Goal: Information Seeking & Learning: Learn about a topic

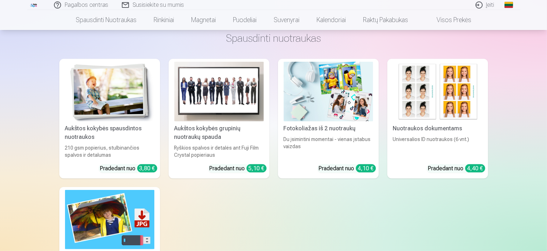
scroll to position [275, 0]
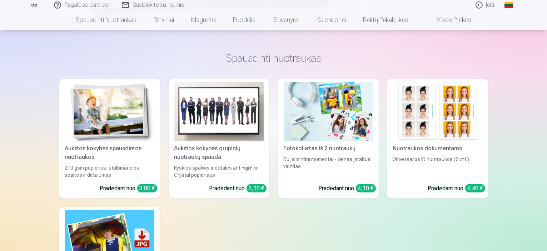
click at [431, 130] on img at bounding box center [437, 112] width 89 height 60
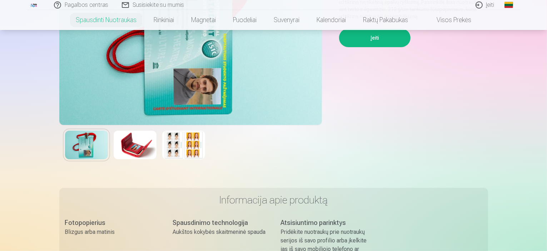
scroll to position [80, 0]
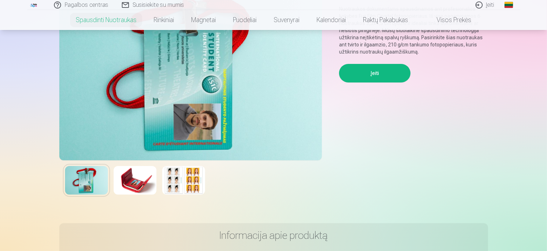
click at [136, 182] on img at bounding box center [135, 180] width 43 height 29
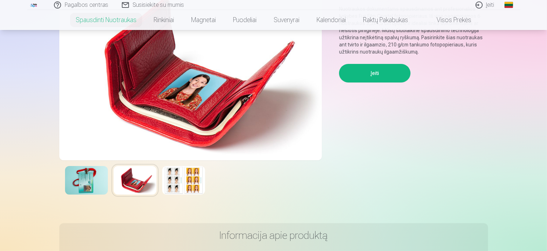
click at [186, 175] on img at bounding box center [183, 180] width 43 height 29
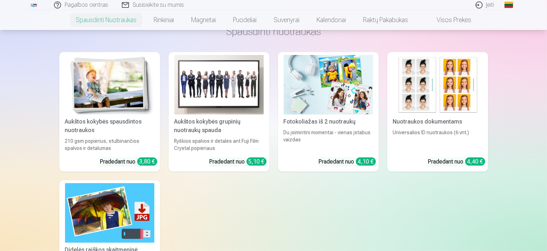
scroll to position [375, 0]
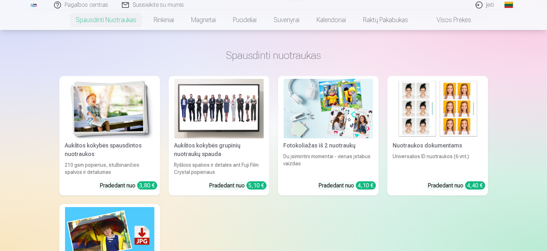
click at [345, 111] on img at bounding box center [328, 109] width 89 height 60
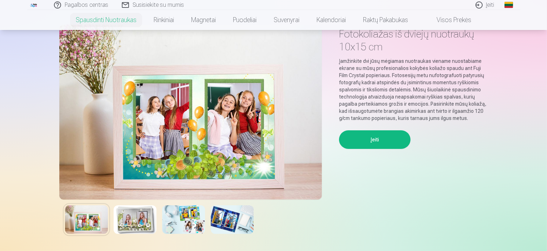
scroll to position [36, 0]
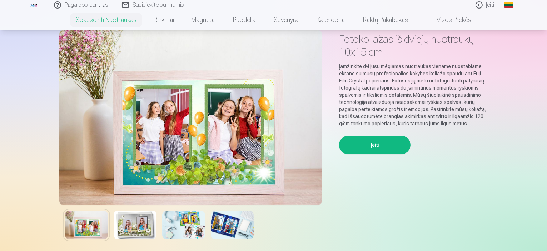
click at [137, 232] on img at bounding box center [135, 225] width 43 height 29
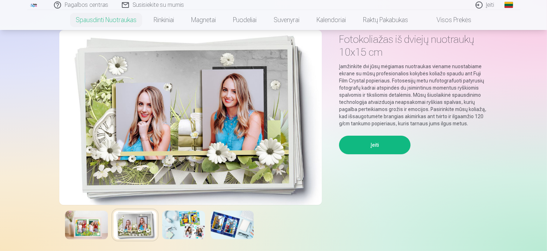
click at [187, 223] on img at bounding box center [183, 225] width 43 height 29
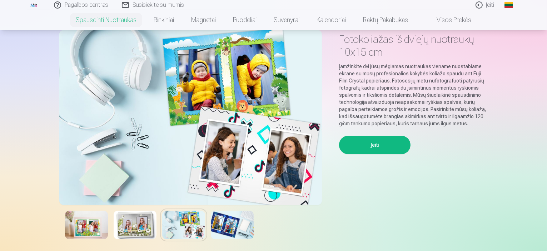
click at [237, 225] on img at bounding box center [232, 225] width 43 height 29
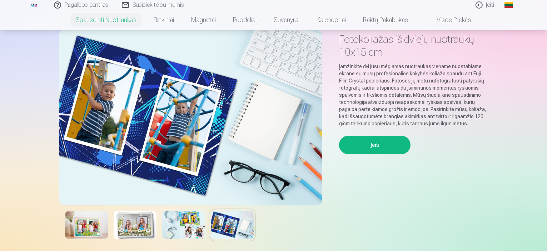
click at [191, 234] on img at bounding box center [183, 225] width 43 height 29
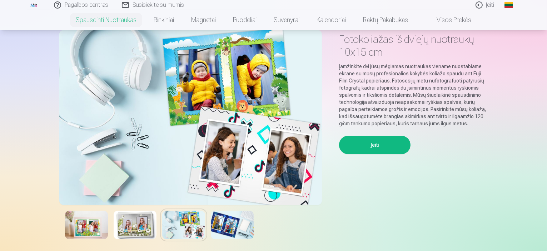
click at [224, 229] on img at bounding box center [232, 225] width 43 height 29
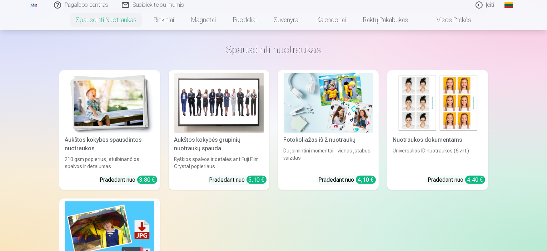
scroll to position [376, 0]
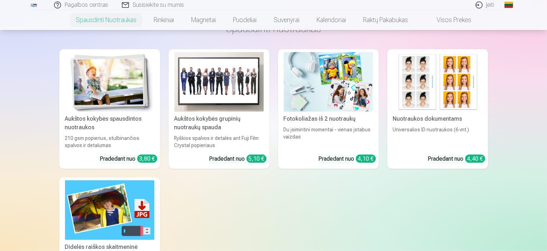
click at [214, 128] on div "Aukštos kokybės grupinių nuotraukų spauda" at bounding box center [218, 123] width 95 height 17
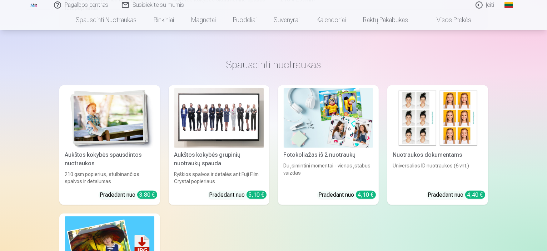
scroll to position [340, 0]
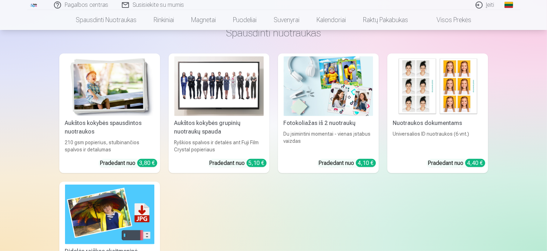
click at [78, 65] on img at bounding box center [109, 86] width 89 height 60
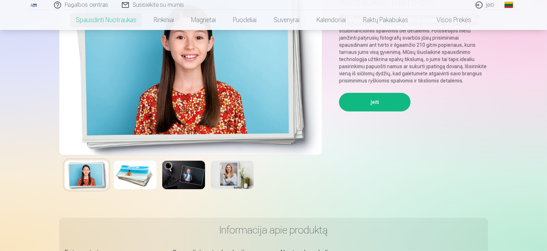
scroll to position [80, 0]
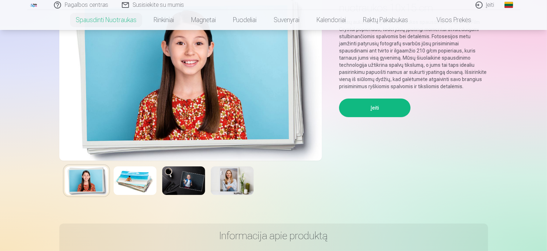
click at [151, 184] on img at bounding box center [135, 180] width 43 height 29
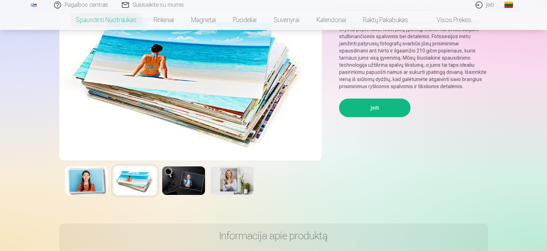
click at [195, 180] on img at bounding box center [183, 180] width 43 height 29
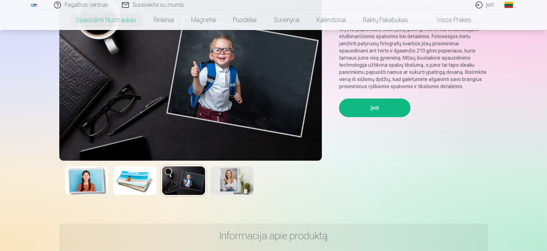
click at [237, 181] on img at bounding box center [232, 180] width 43 height 29
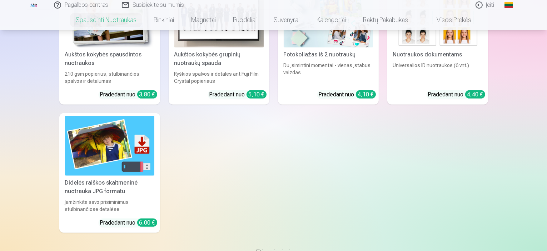
scroll to position [442, 0]
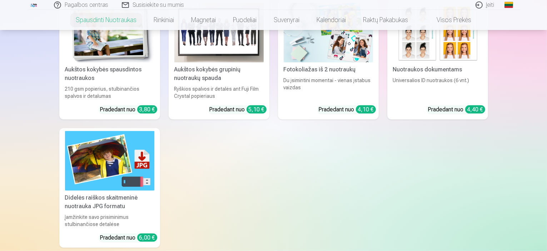
click at [115, 156] on img at bounding box center [109, 161] width 89 height 60
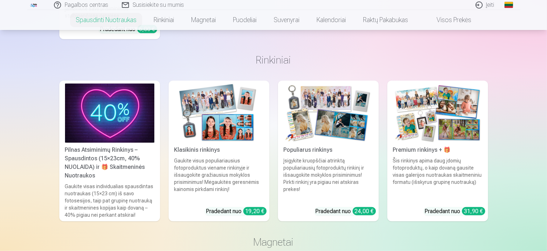
scroll to position [632, 0]
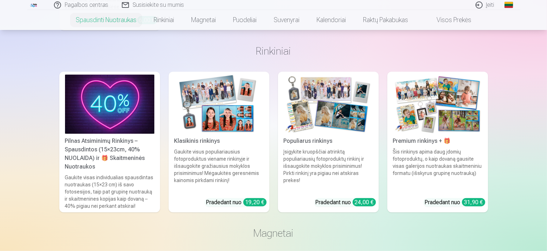
click at [351, 89] on img at bounding box center [328, 105] width 89 height 60
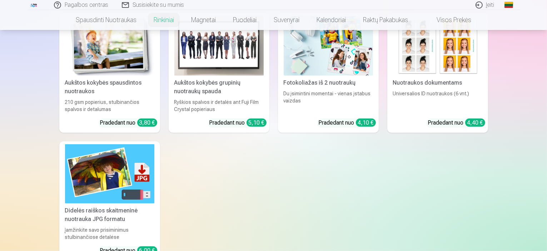
scroll to position [462, 0]
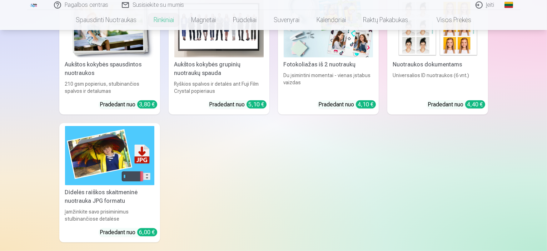
click at [105, 171] on img at bounding box center [109, 156] width 89 height 60
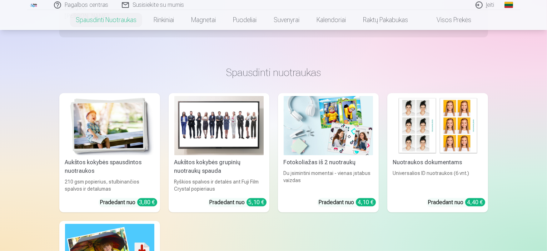
scroll to position [310, 0]
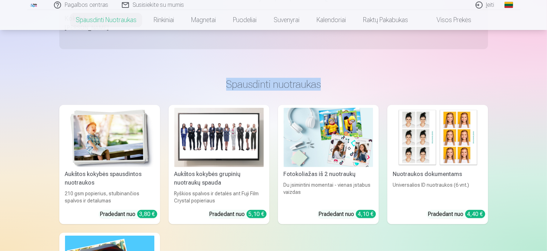
drag, startPoint x: 546, startPoint y: 41, endPoint x: 548, endPoint y: 45, distance: 4.2
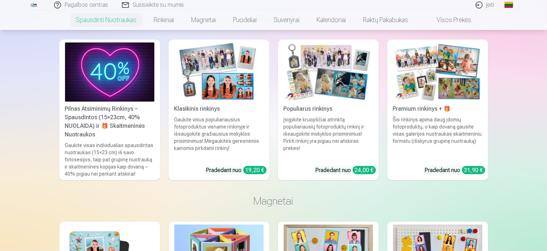
scroll to position [676, 0]
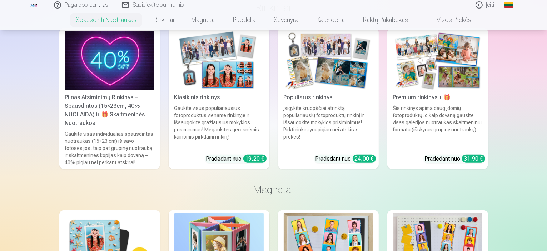
click at [99, 42] on img at bounding box center [109, 61] width 89 height 60
